Goal: Information Seeking & Learning: Learn about a topic

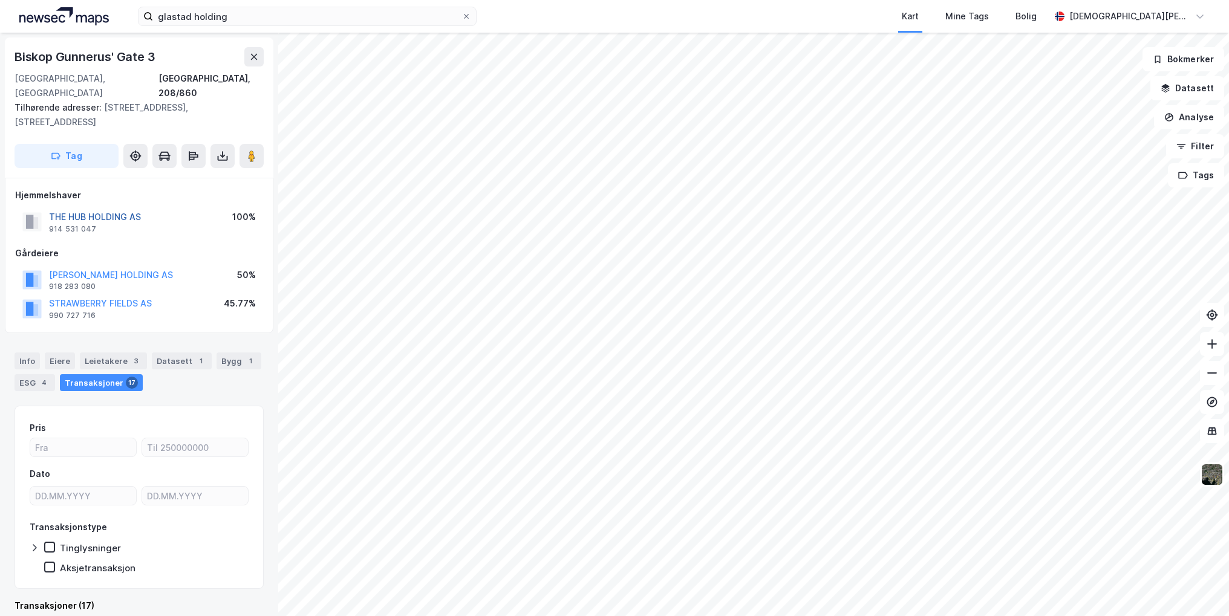
click at [0, 0] on button "THE HUB HOLDING AS" at bounding box center [0, 0] width 0 height 0
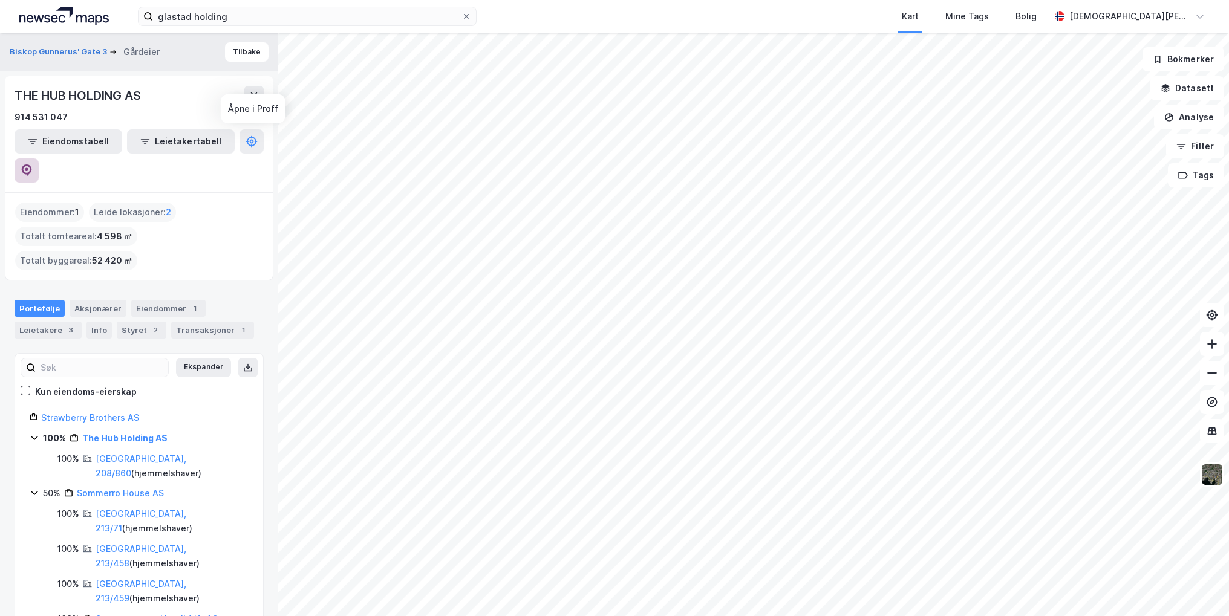
click at [39, 159] on button at bounding box center [27, 171] width 24 height 24
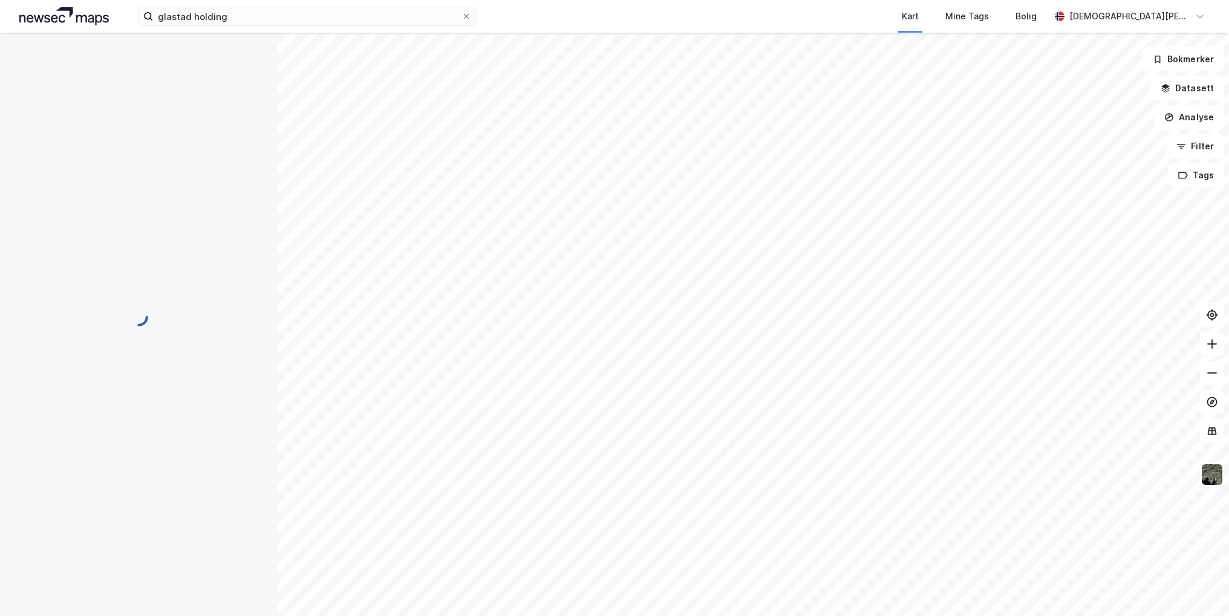
scroll to position [85, 0]
